Goal: Task Accomplishment & Management: Use online tool/utility

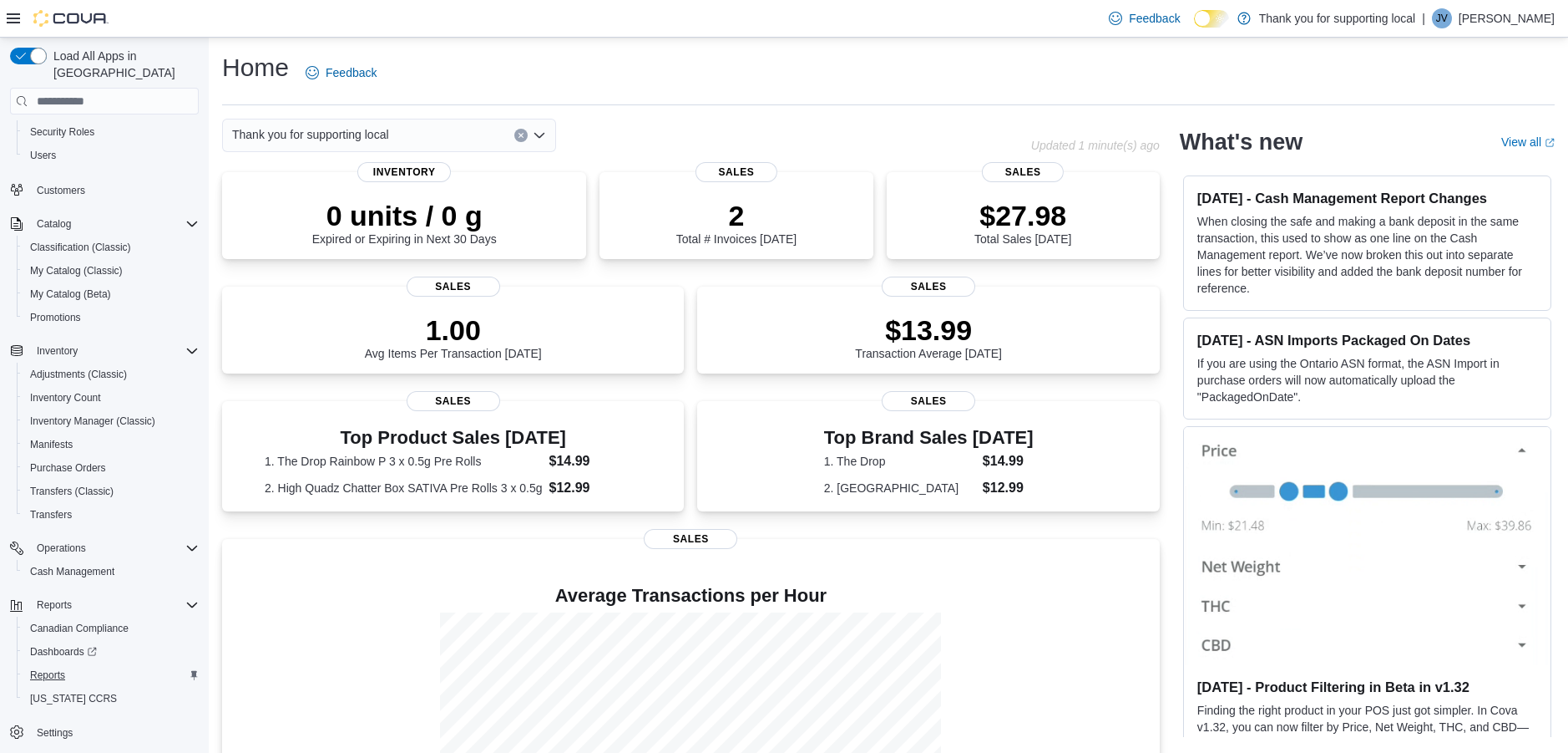
scroll to position [85, 0]
click at [38, 668] on span "Reports" at bounding box center [47, 674] width 35 height 13
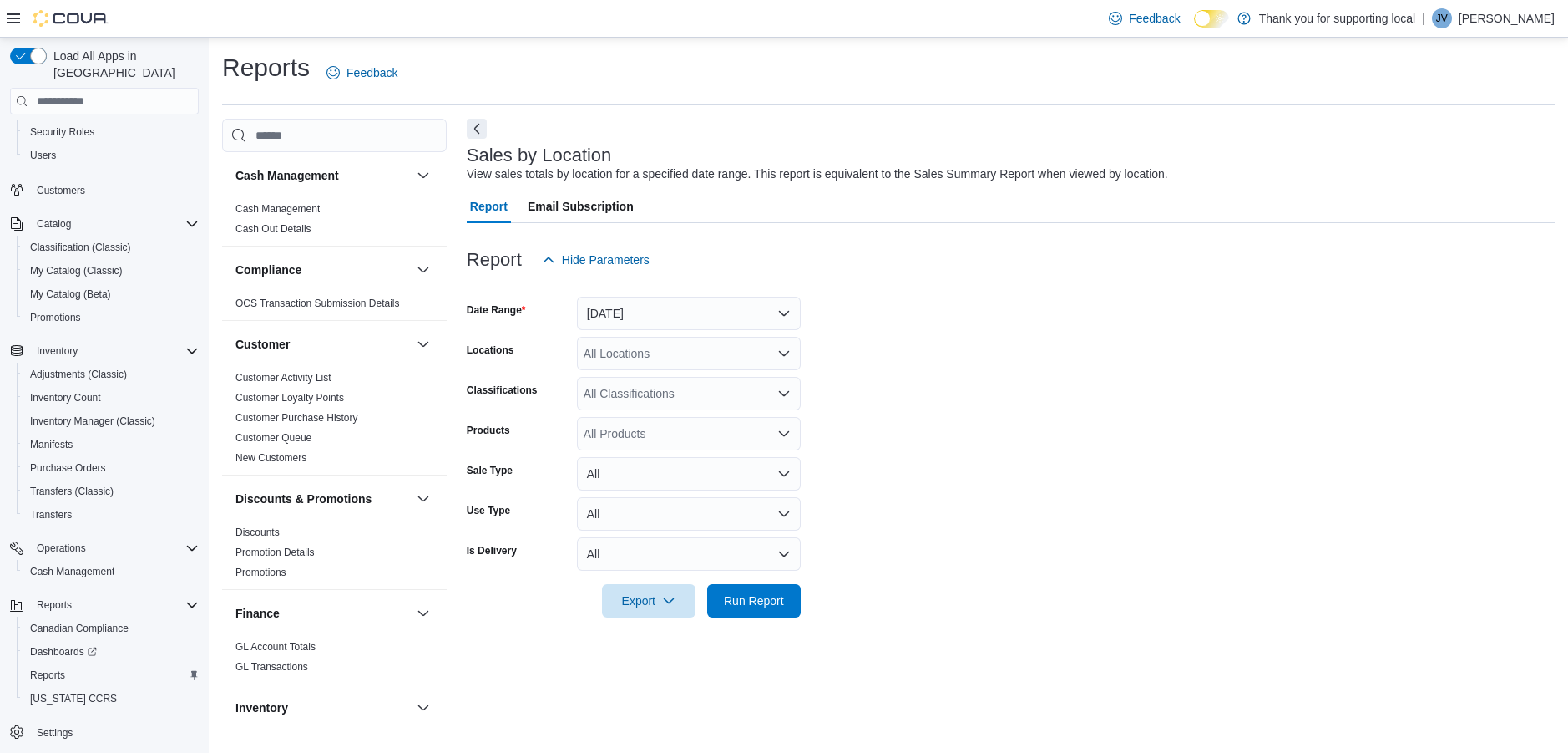
click at [680, 309] on button "Yesterday" at bounding box center [688, 313] width 224 height 34
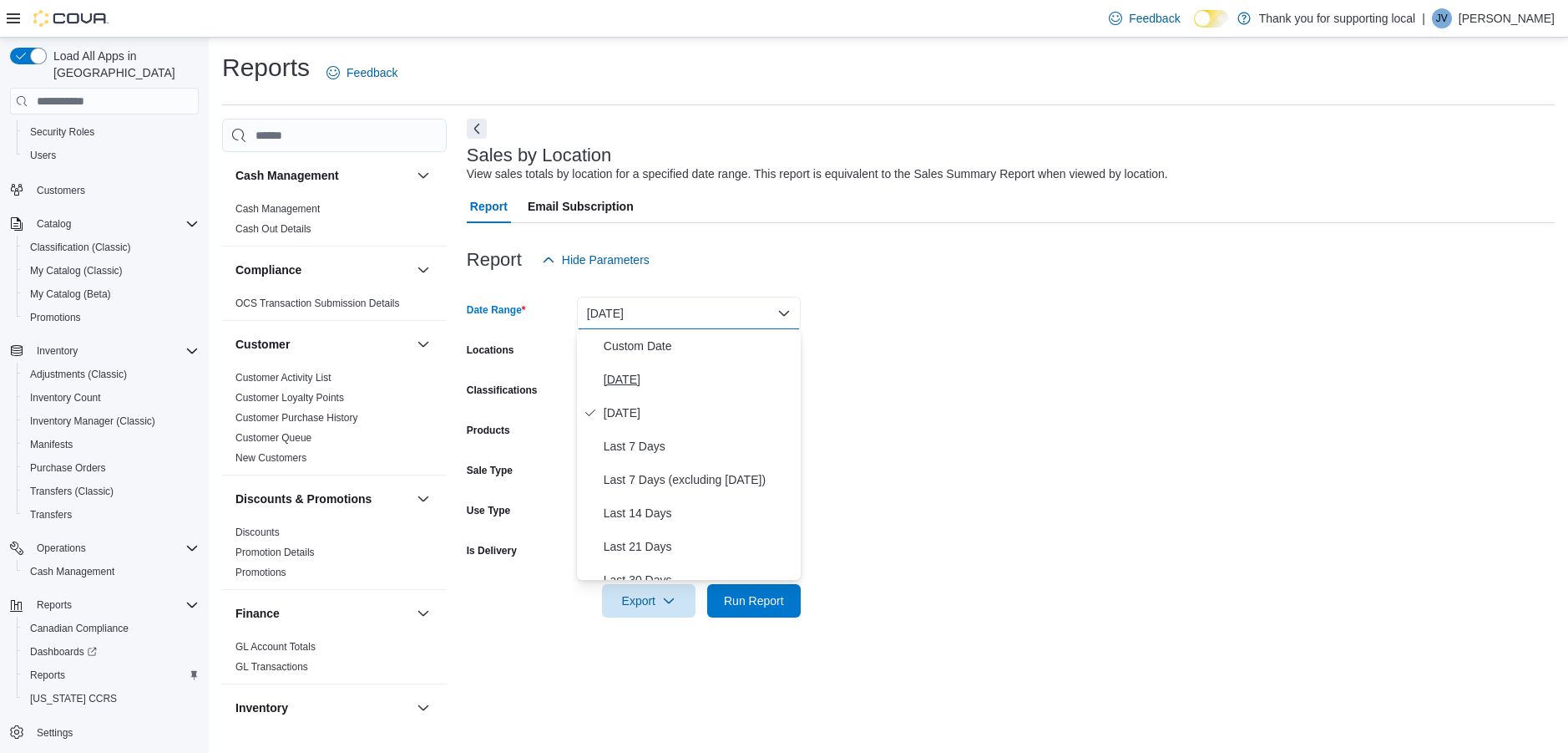
click at [620, 373] on span "Today" at bounding box center [698, 379] width 191 height 20
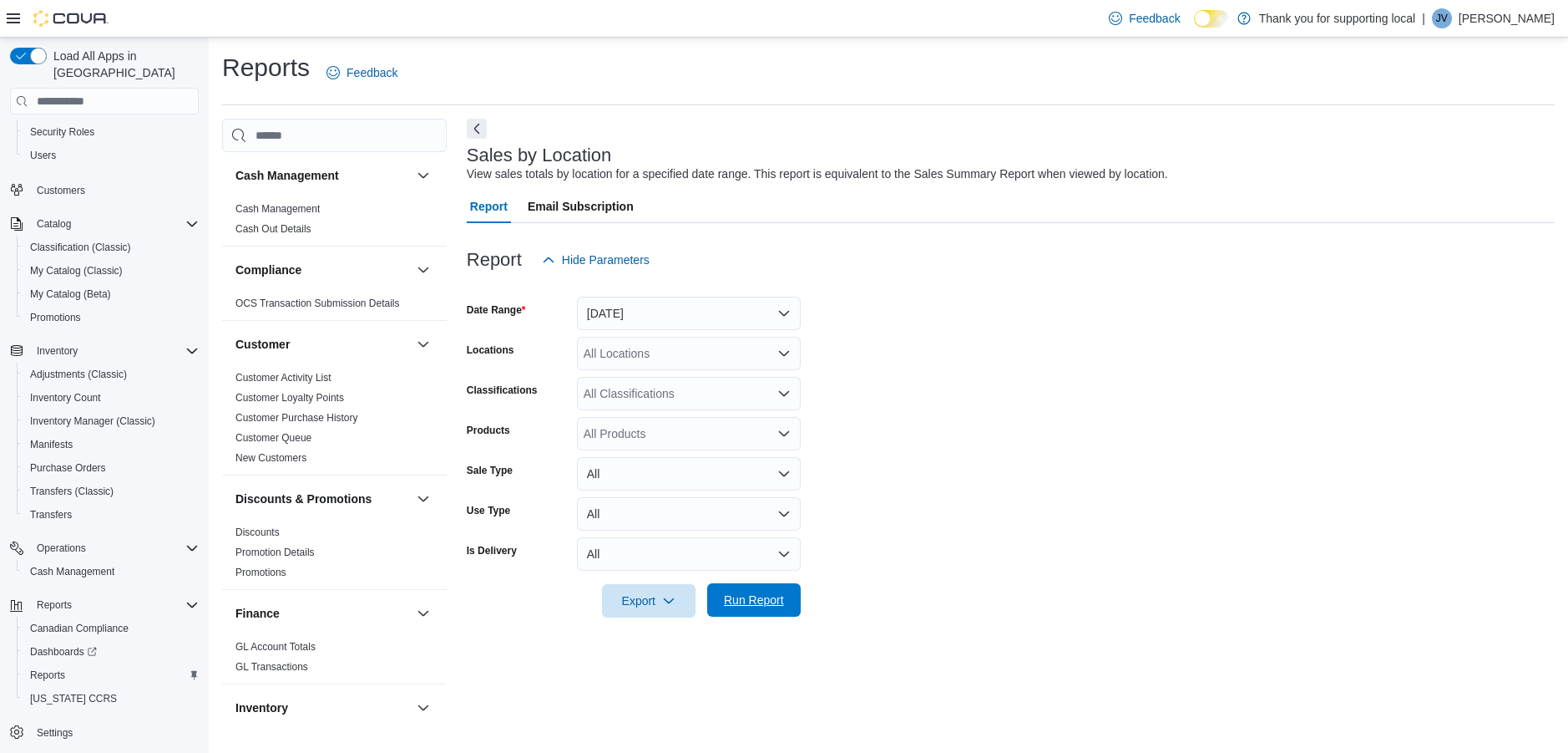
click at [731, 600] on span "Run Report" at bounding box center [754, 599] width 60 height 16
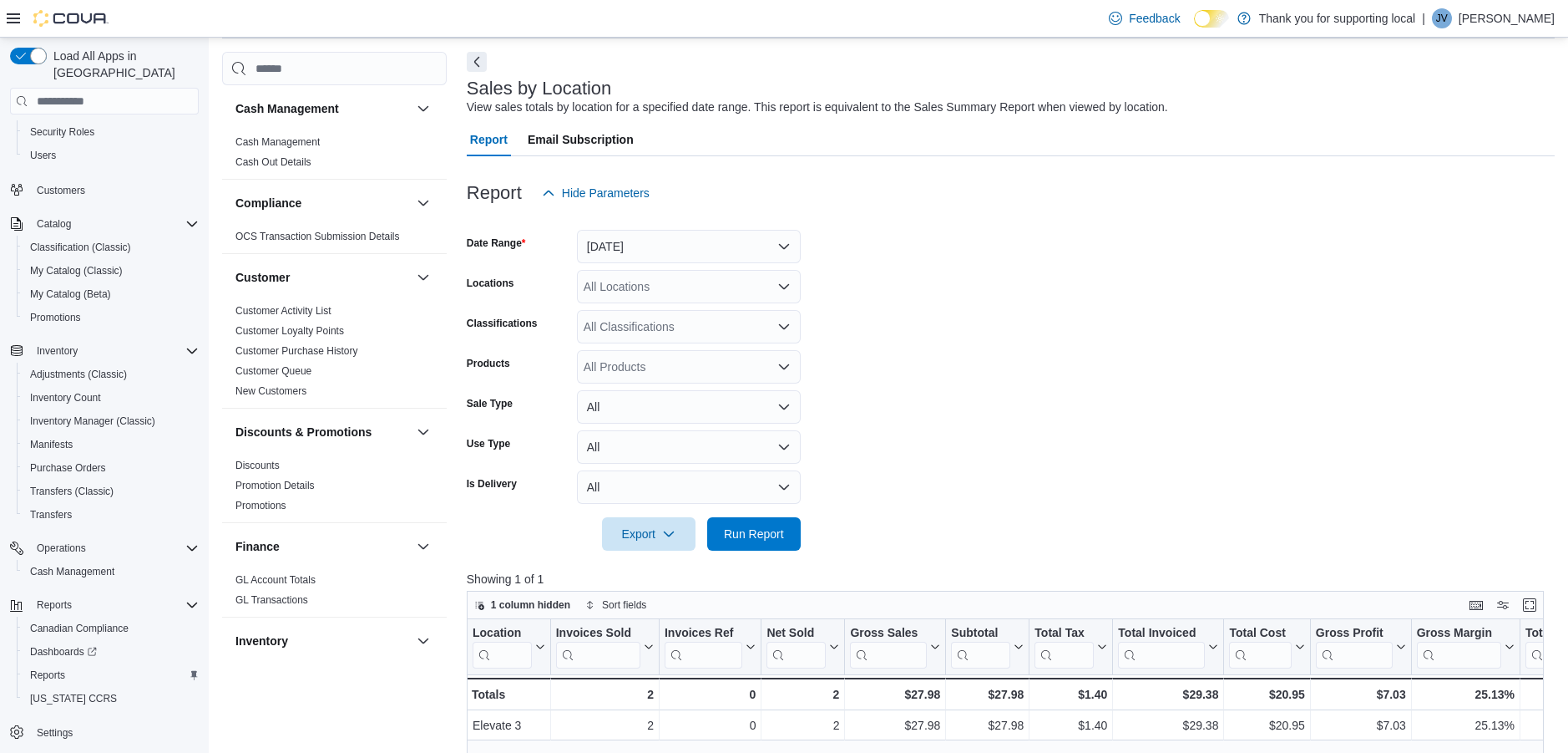
scroll to position [257, 0]
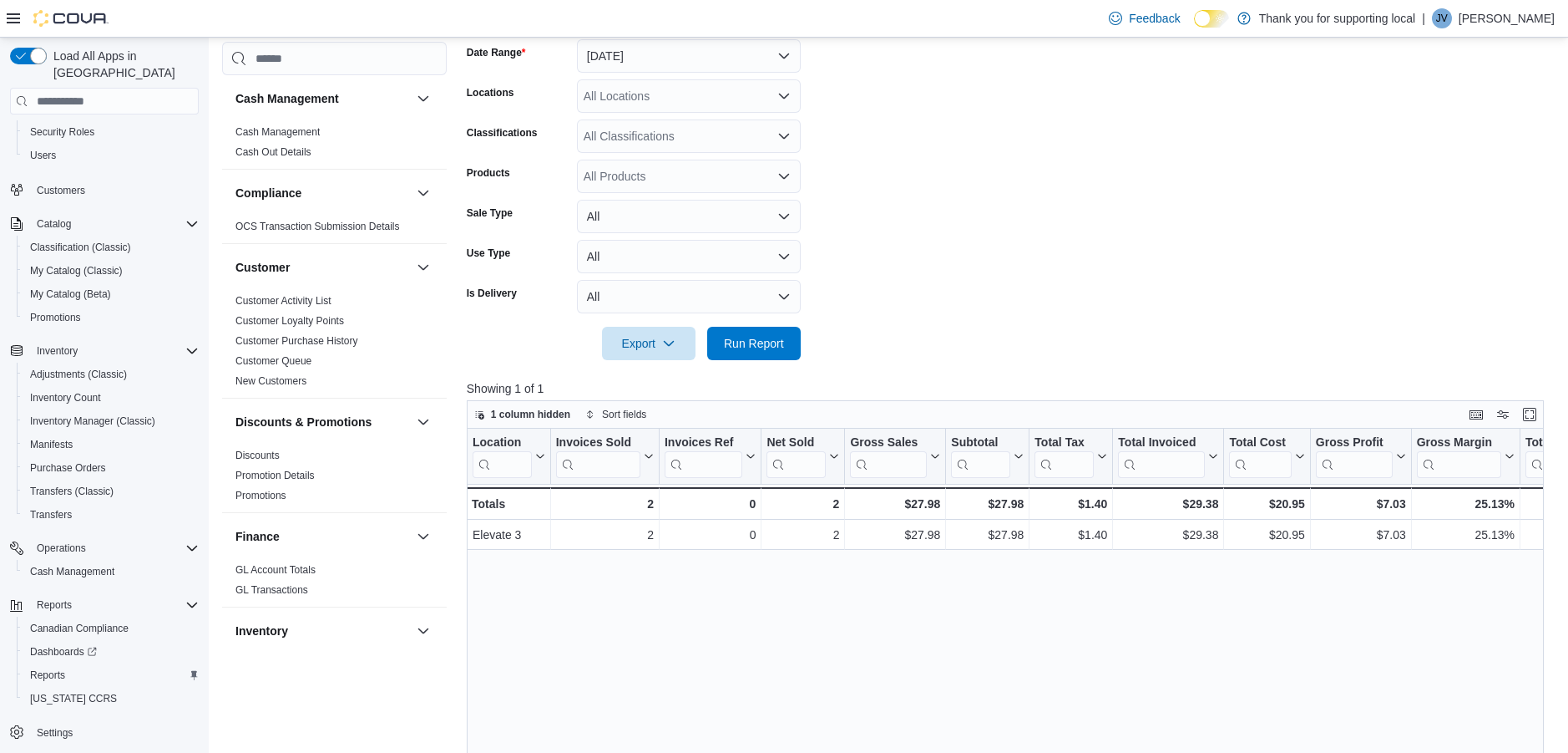
click at [1087, 279] on form "Date Range Today Locations All Locations Classifications All Classifications Pr…" at bounding box center [1011, 189] width 1087 height 341
click at [40, 264] on span "My Catalog (Classic)" at bounding box center [76, 270] width 92 height 13
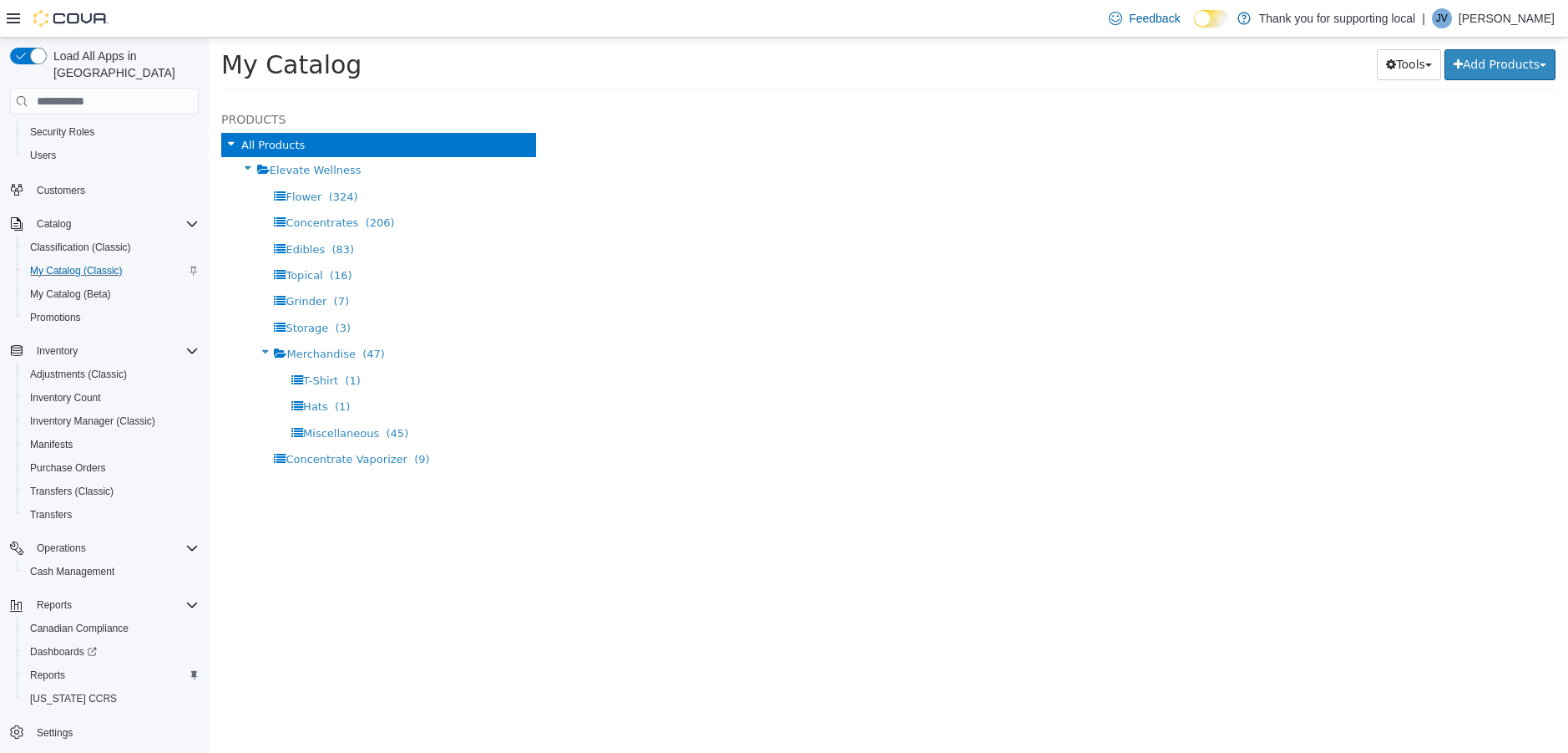
select select "**********"
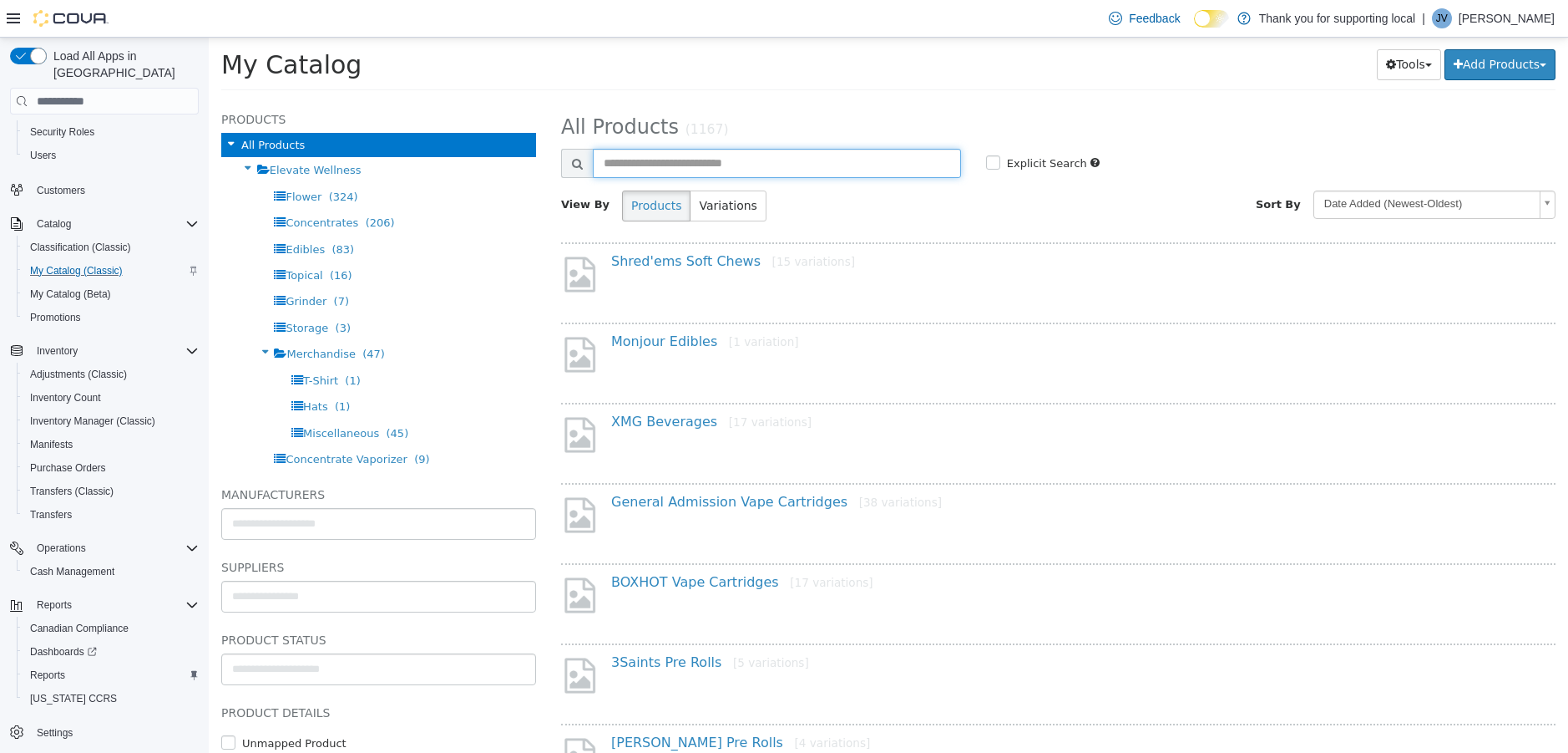
click at [822, 160] on input "text" at bounding box center [777, 163] width 368 height 29
type input "*******"
select select "**********"
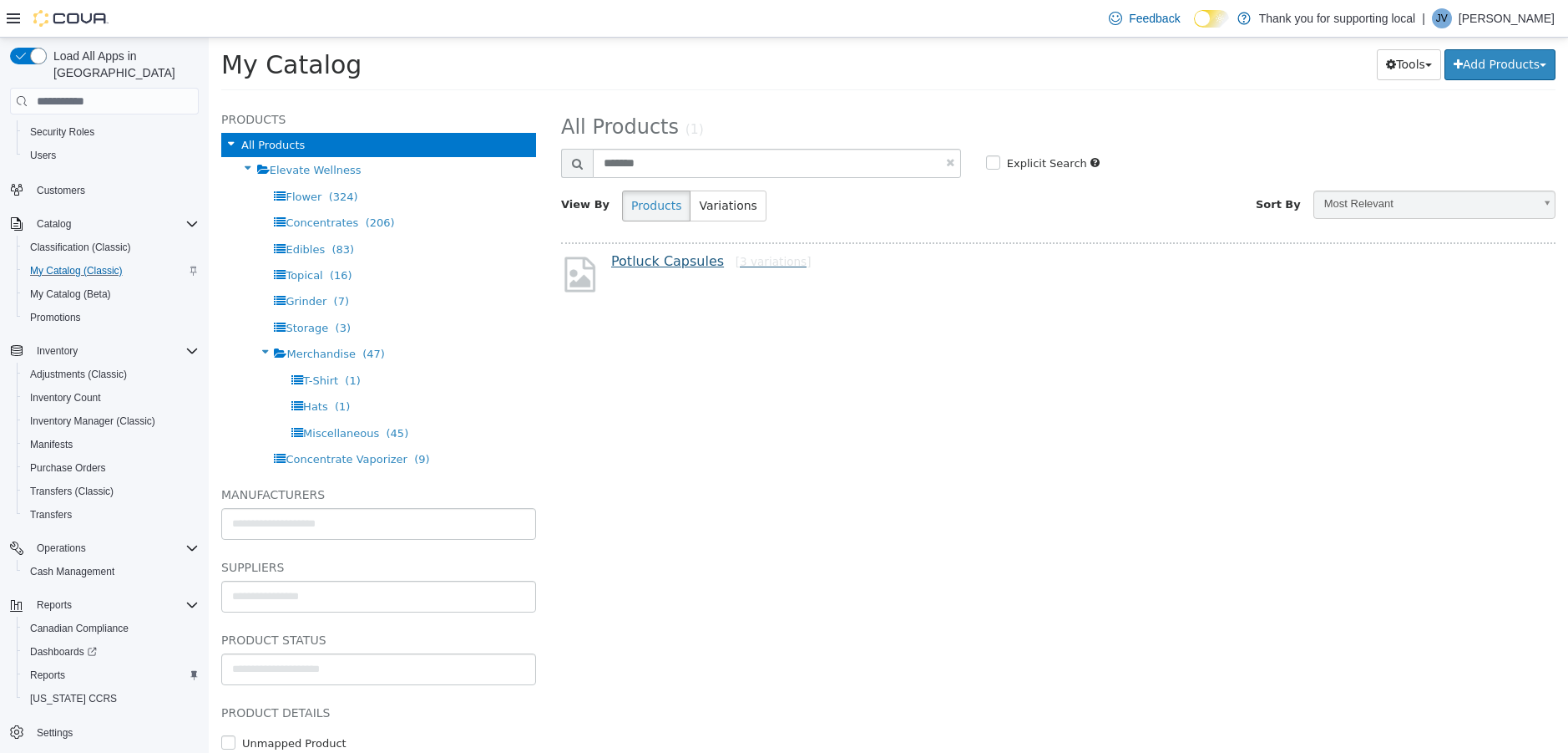
click at [677, 255] on link "Potluck Capsules [3 variations]" at bounding box center [710, 261] width 199 height 16
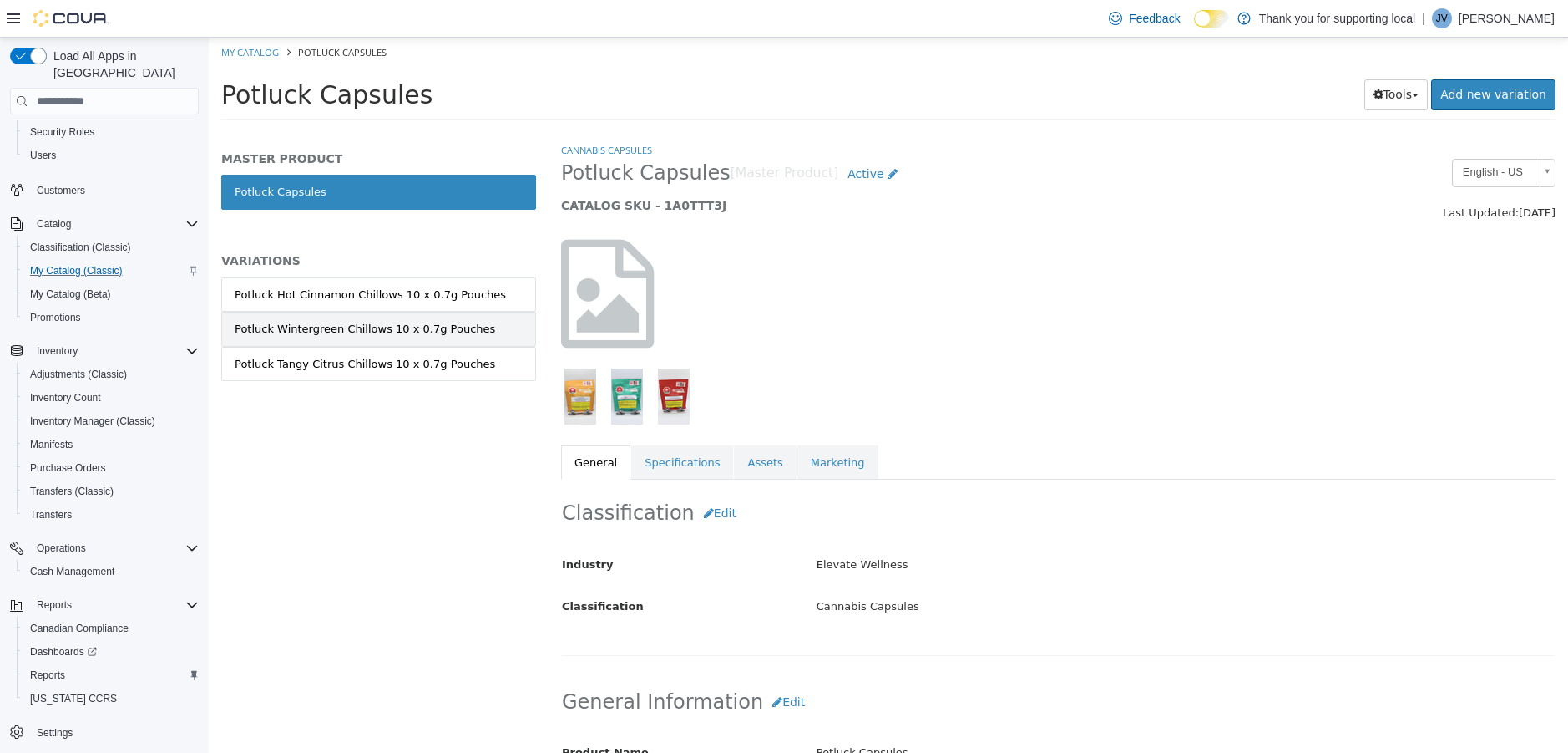
click at [431, 319] on link "Potluck Wintergreen Chillows 10 x 0.7g Pouches" at bounding box center [378, 329] width 315 height 35
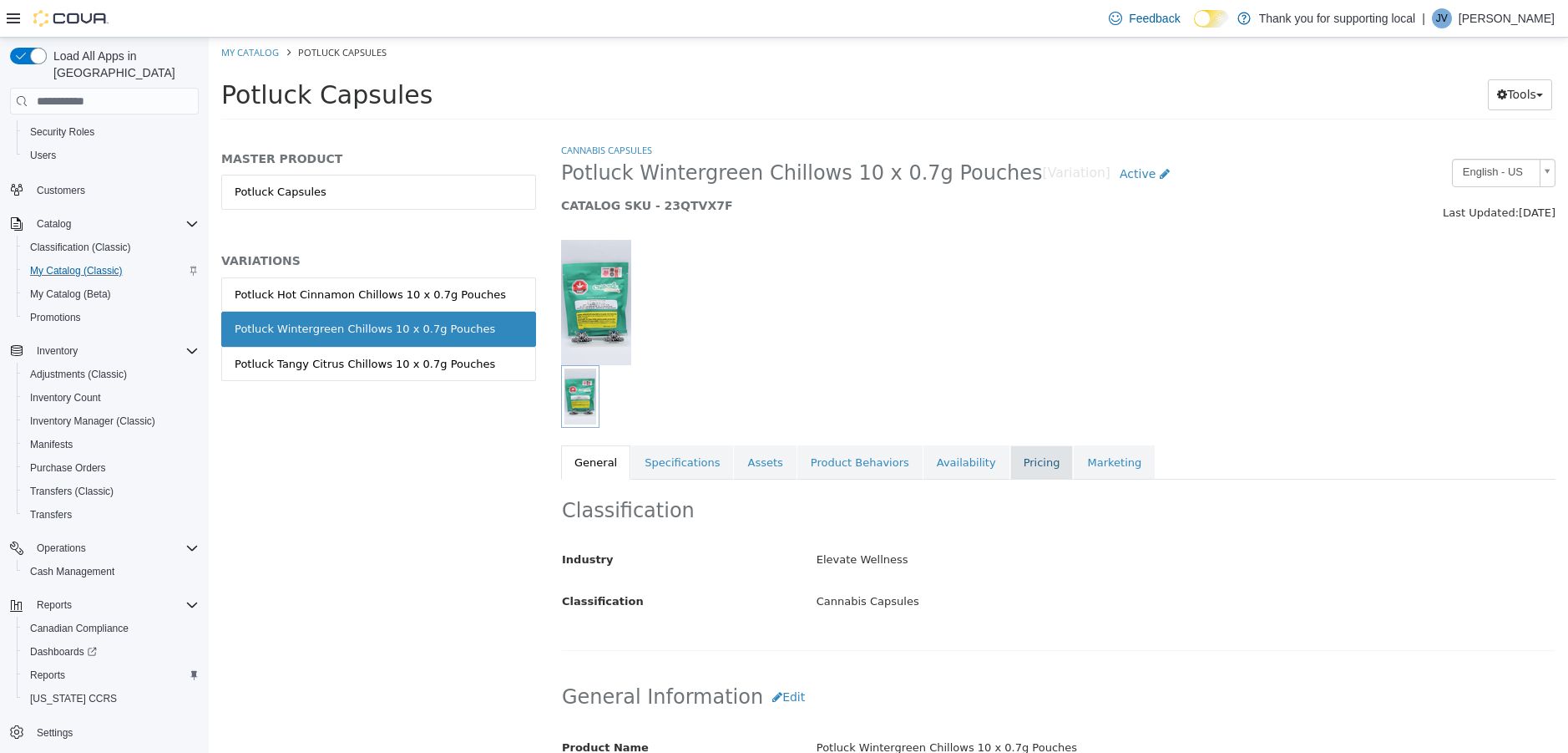
click at [1027, 446] on link "Pricing" at bounding box center [1042, 463] width 64 height 35
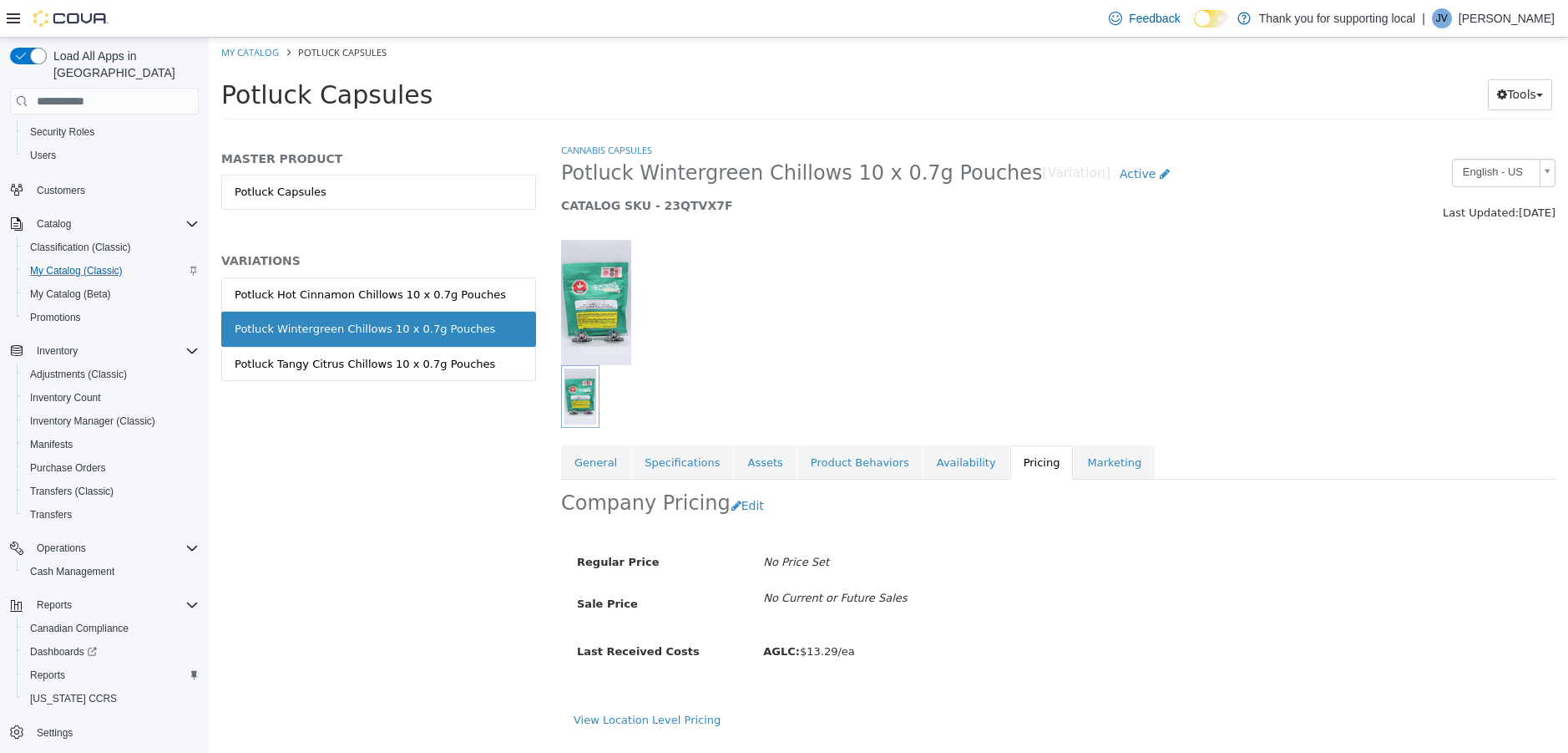
scroll to position [8, 0]
click at [46, 668] on span "Reports" at bounding box center [47, 674] width 35 height 13
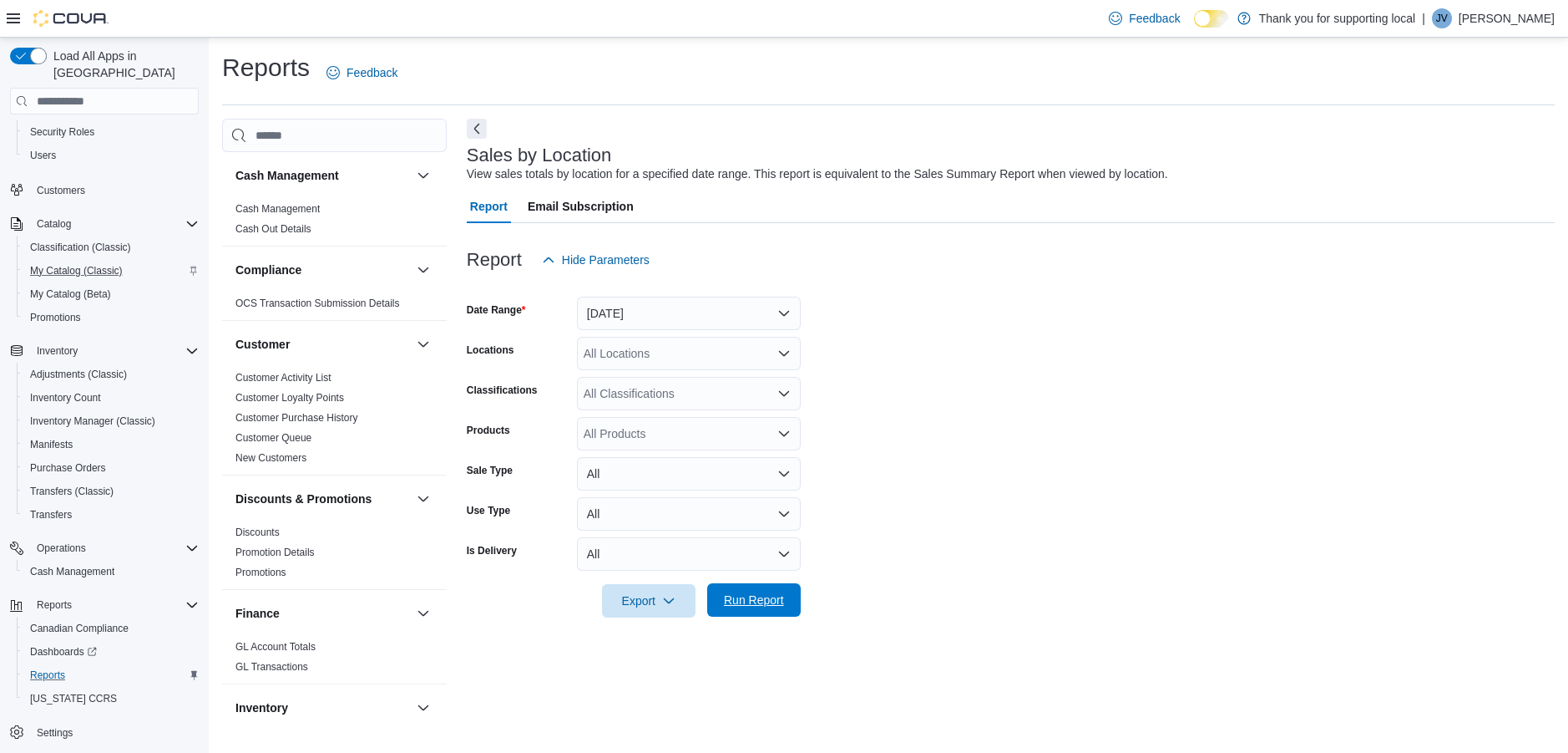
click at [745, 603] on span "Run Report" at bounding box center [754, 599] width 60 height 16
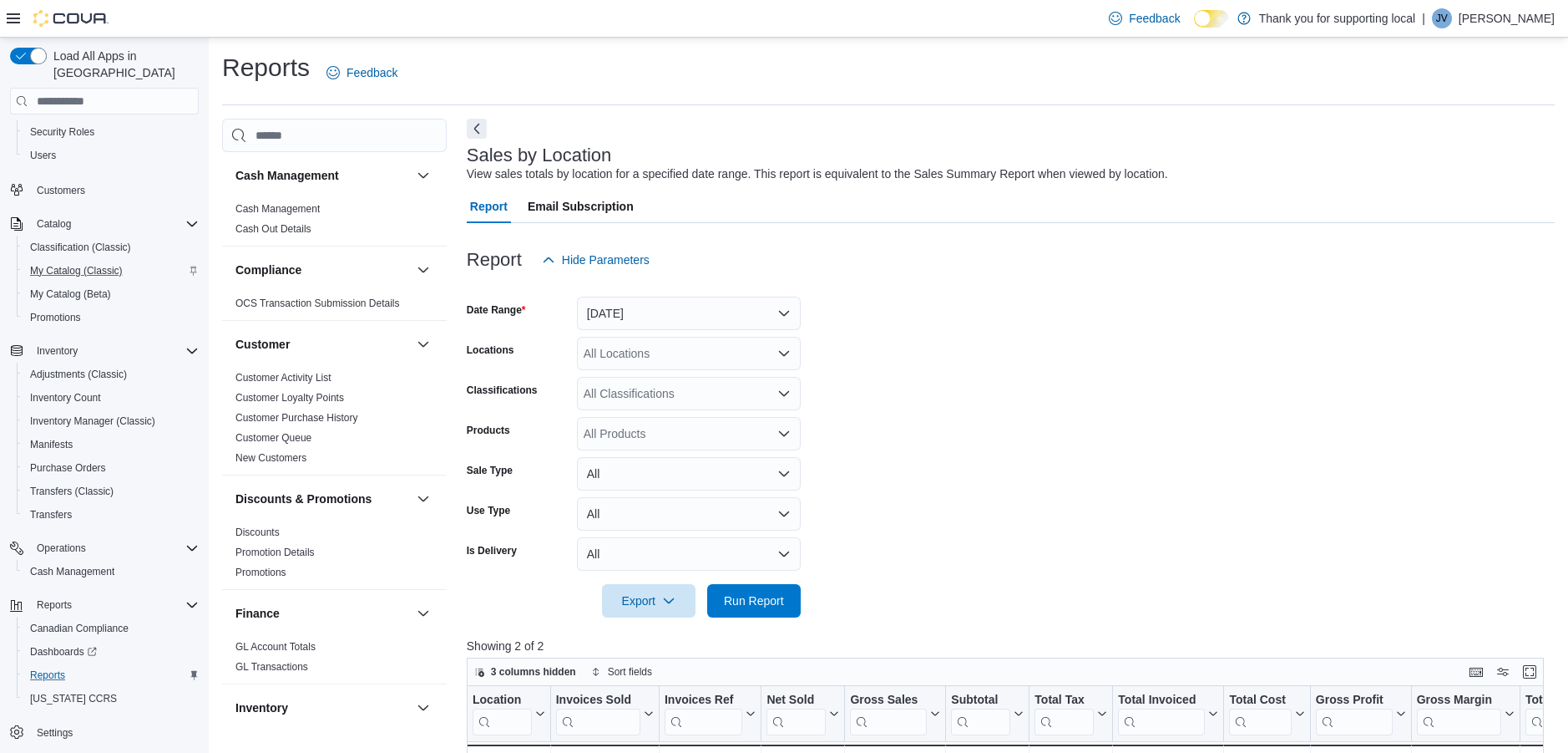
click at [727, 321] on button "Yesterday" at bounding box center [688, 313] width 224 height 34
click at [662, 497] on span "Month To Date" at bounding box center [698, 496] width 191 height 20
click at [765, 609] on span "Run Report" at bounding box center [753, 599] width 73 height 34
